Goal: Task Accomplishment & Management: Use online tool/utility

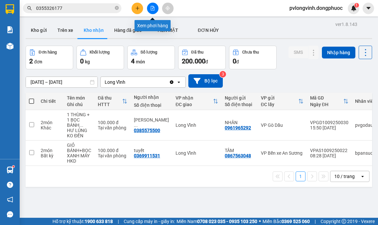
click at [149, 10] on button at bounding box center [152, 8] width 11 height 11
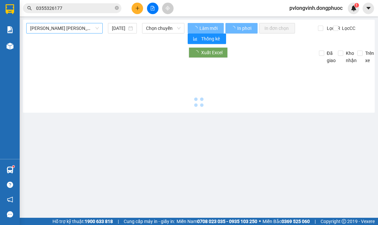
click at [77, 27] on span "[PERSON_NAME] [PERSON_NAME] (vip)" at bounding box center [64, 28] width 69 height 10
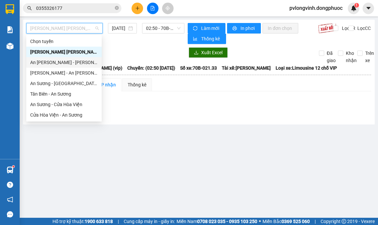
click at [51, 61] on div "An [PERSON_NAME] - [PERSON_NAME]" at bounding box center [64, 62] width 68 height 7
type input "[DATE]"
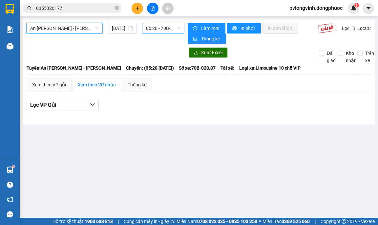
click at [156, 28] on span "05:20 - 70B-020.87" at bounding box center [163, 28] width 34 height 10
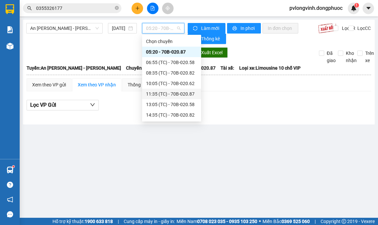
click at [187, 95] on div "11:35 (TC) - 70B-020.87" at bounding box center [171, 93] width 51 height 7
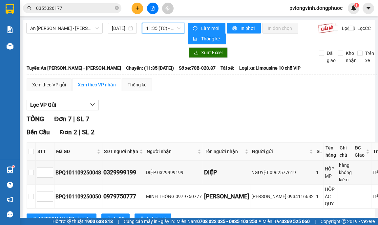
click at [161, 29] on span "11:35 (TC) - 70B-020.87" at bounding box center [163, 28] width 34 height 10
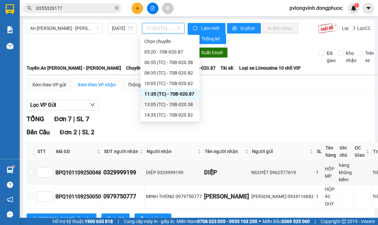
click at [165, 102] on div "13:05 (TC) - 70B-020.58" at bounding box center [170, 104] width 51 height 7
